Goal: Task Accomplishment & Management: Use online tool/utility

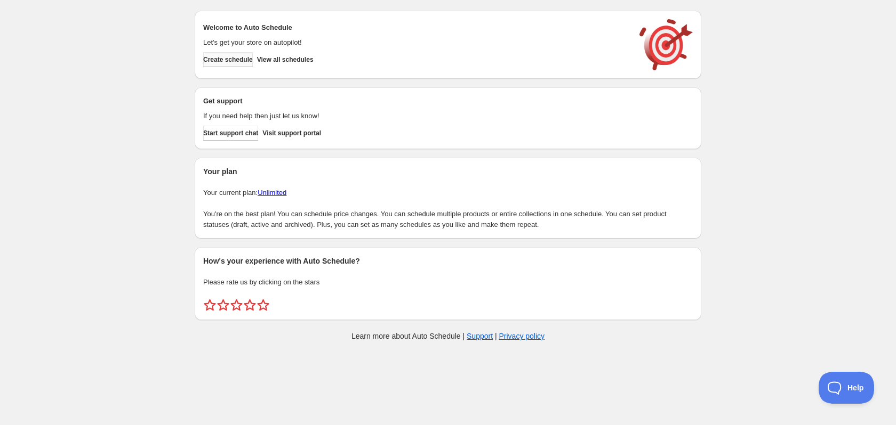
click at [244, 59] on span "Create schedule" at bounding box center [228, 59] width 50 height 9
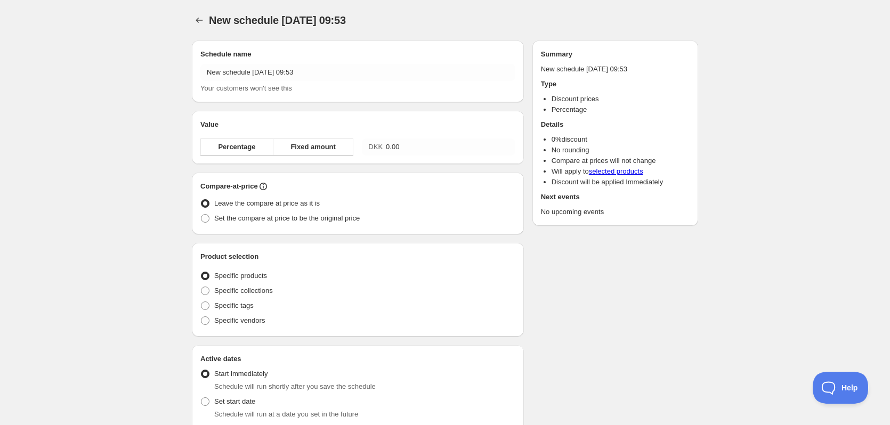
radio input "true"
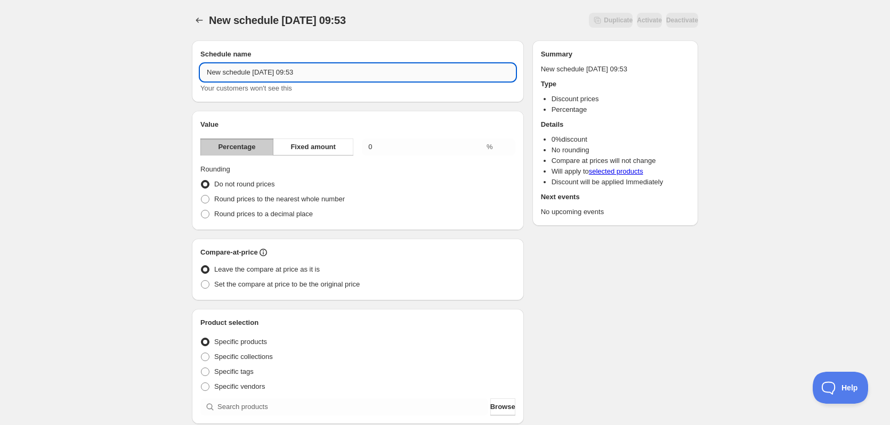
click at [275, 74] on input "New schedule Aug 22 2025 09:53" at bounding box center [357, 72] width 315 height 17
click at [275, 74] on input "-40%" at bounding box center [357, 72] width 315 height 17
type input "-40% på PLA SILK - KUN I DAG"
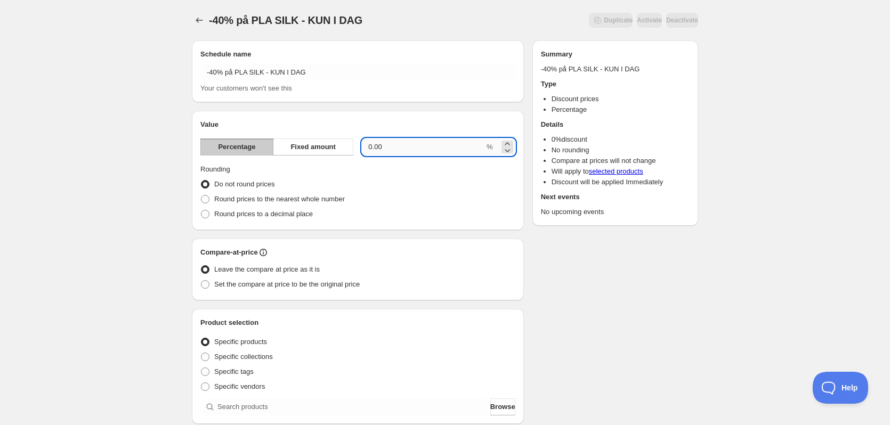
click at [383, 148] on input "0.00" at bounding box center [423, 147] width 123 height 17
drag, startPoint x: 394, startPoint y: 149, endPoint x: 347, endPoint y: 151, distance: 47.5
click at [347, 151] on div "Percentage Fixed amount 0.0040 %" at bounding box center [357, 147] width 315 height 17
type input "40"
click at [445, 182] on div "Do not round prices" at bounding box center [357, 184] width 315 height 15
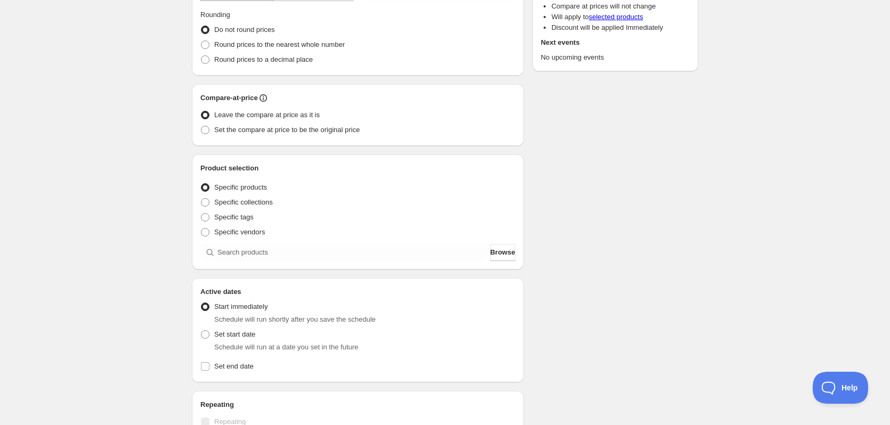
scroll to position [155, 0]
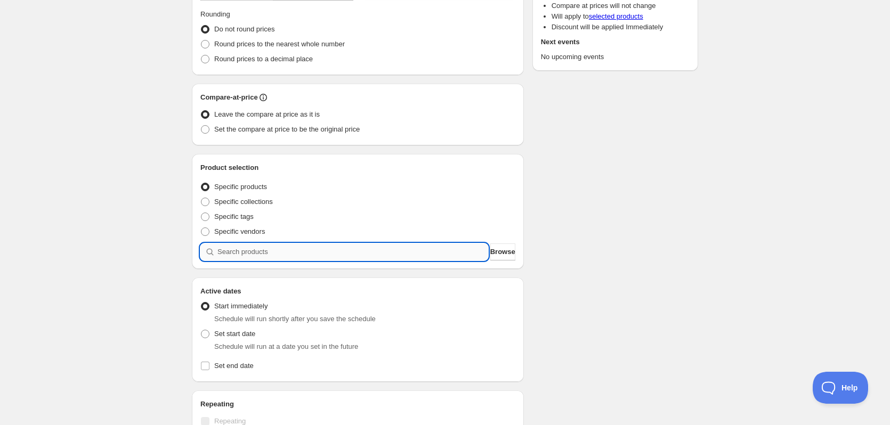
click at [317, 252] on input "search" at bounding box center [353, 252] width 271 height 17
type input "s"
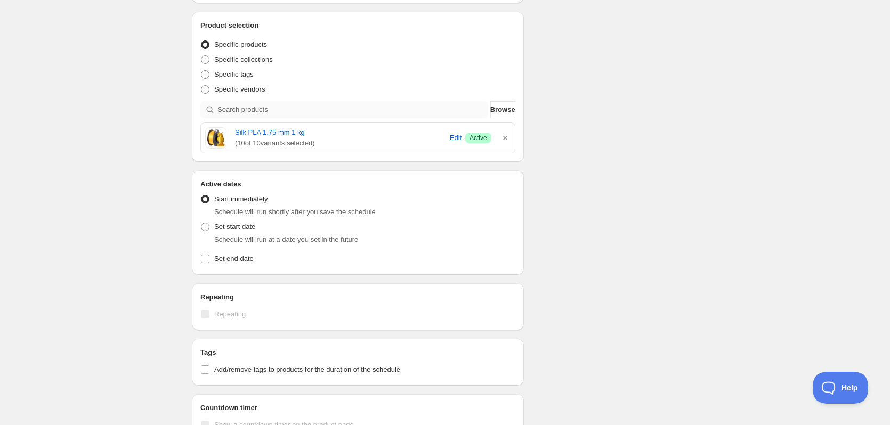
scroll to position [298, 0]
click at [210, 258] on label "Set end date" at bounding box center [357, 258] width 315 height 15
click at [210, 258] on input "Set end date" at bounding box center [205, 258] width 9 height 9
checkbox input "true"
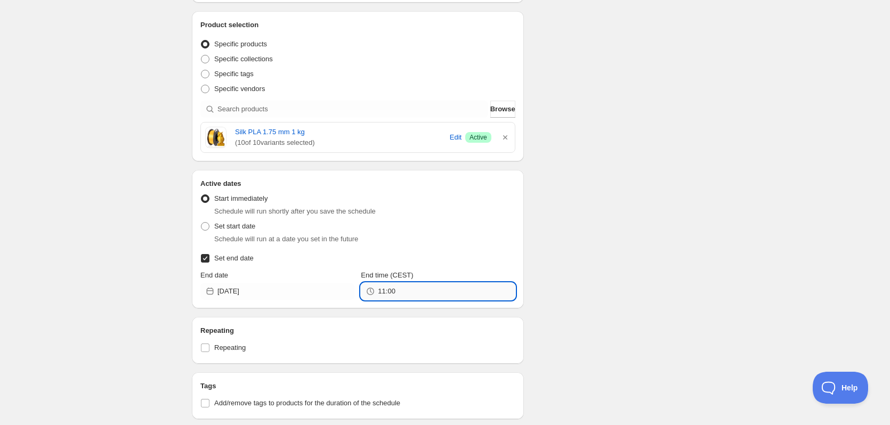
click at [396, 288] on input "11:00" at bounding box center [446, 291] width 137 height 17
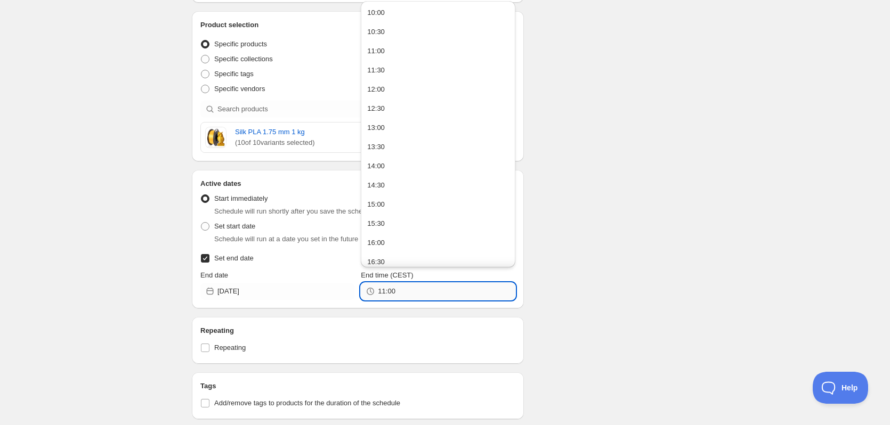
click at [396, 288] on input "11:00" at bounding box center [446, 291] width 137 height 17
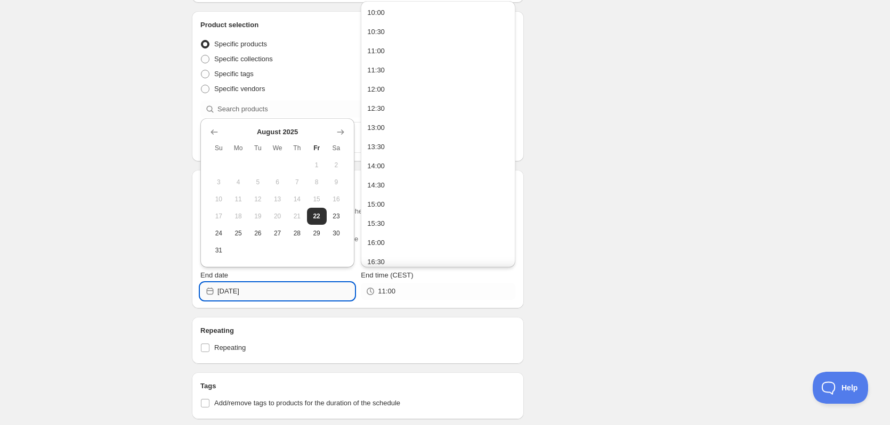
click at [283, 295] on input "2025-08-22" at bounding box center [286, 291] width 137 height 17
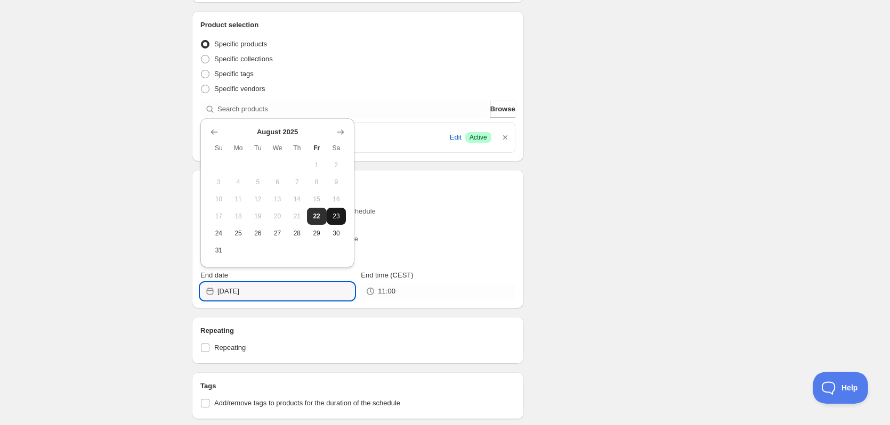
click at [338, 213] on span "23" at bounding box center [336, 216] width 11 height 9
type input "2025-08-23"
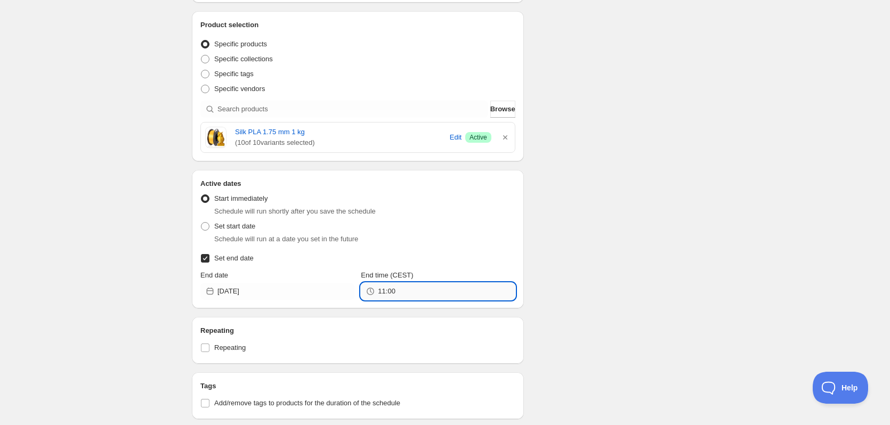
click at [402, 290] on input "11:00" at bounding box center [446, 291] width 137 height 17
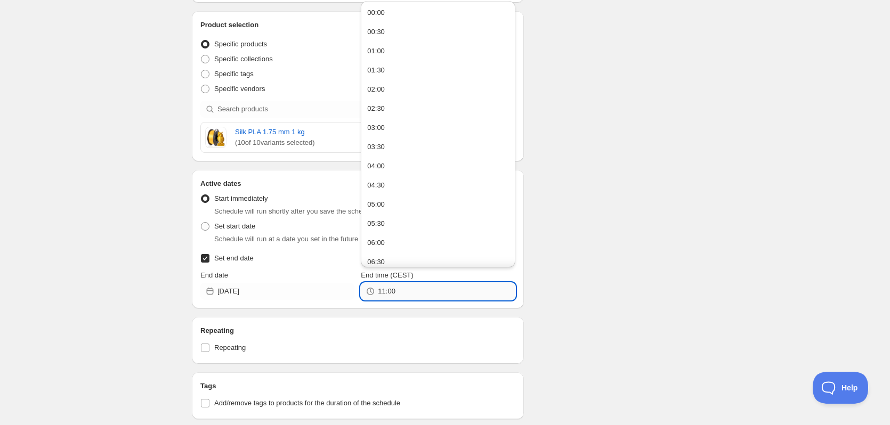
click at [402, 290] on input "11:00" at bounding box center [446, 291] width 137 height 17
type input "00:01"
click at [596, 231] on div "Schedule name -40% på PLA SILK - KUN I DAG Your customers won't see this Value …" at bounding box center [440, 136] width 515 height 805
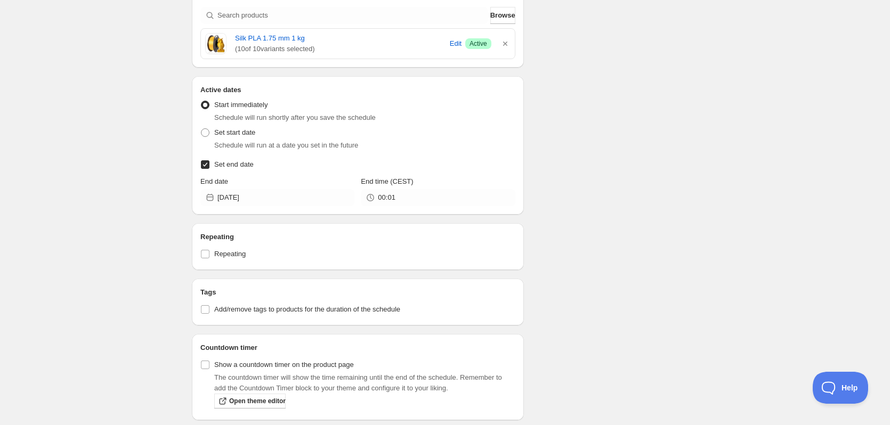
scroll to position [392, 0]
click at [206, 367] on input "Show a countdown timer on the product page" at bounding box center [205, 364] width 9 height 9
checkbox input "true"
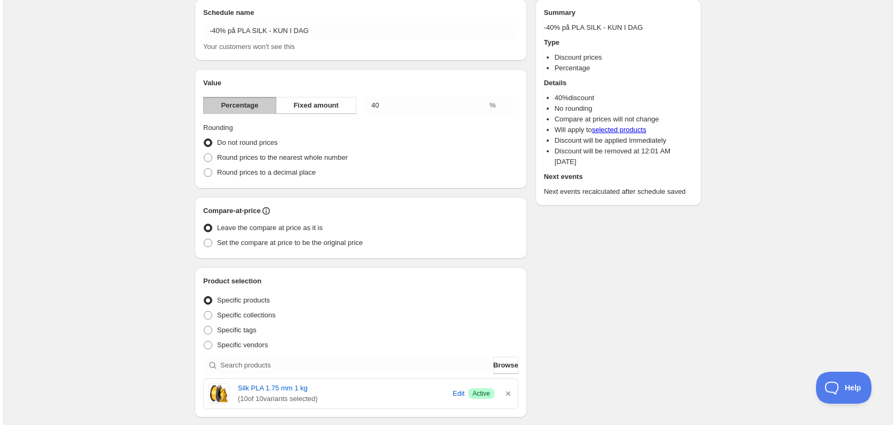
scroll to position [0, 0]
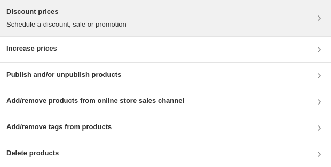
click at [111, 10] on h3 "Discount prices" at bounding box center [66, 11] width 120 height 11
